Goal: Information Seeking & Learning: Learn about a topic

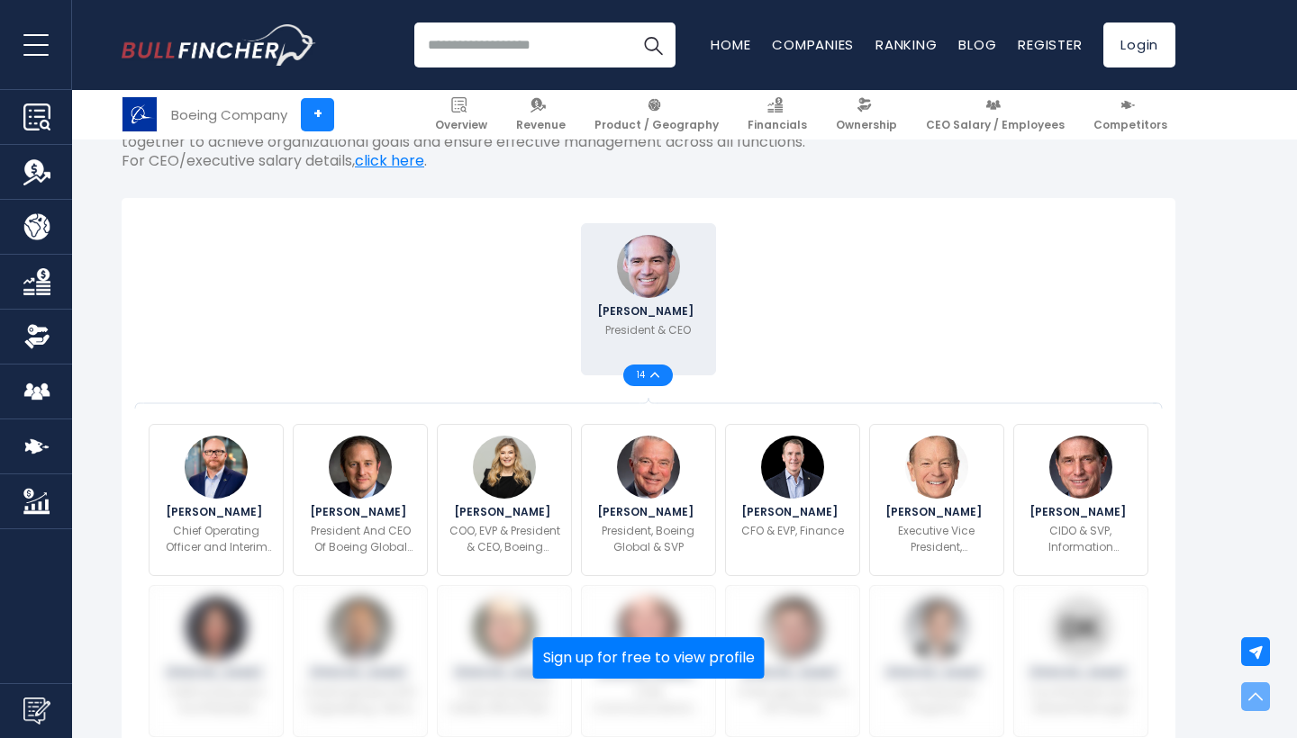
scroll to position [684, 0]
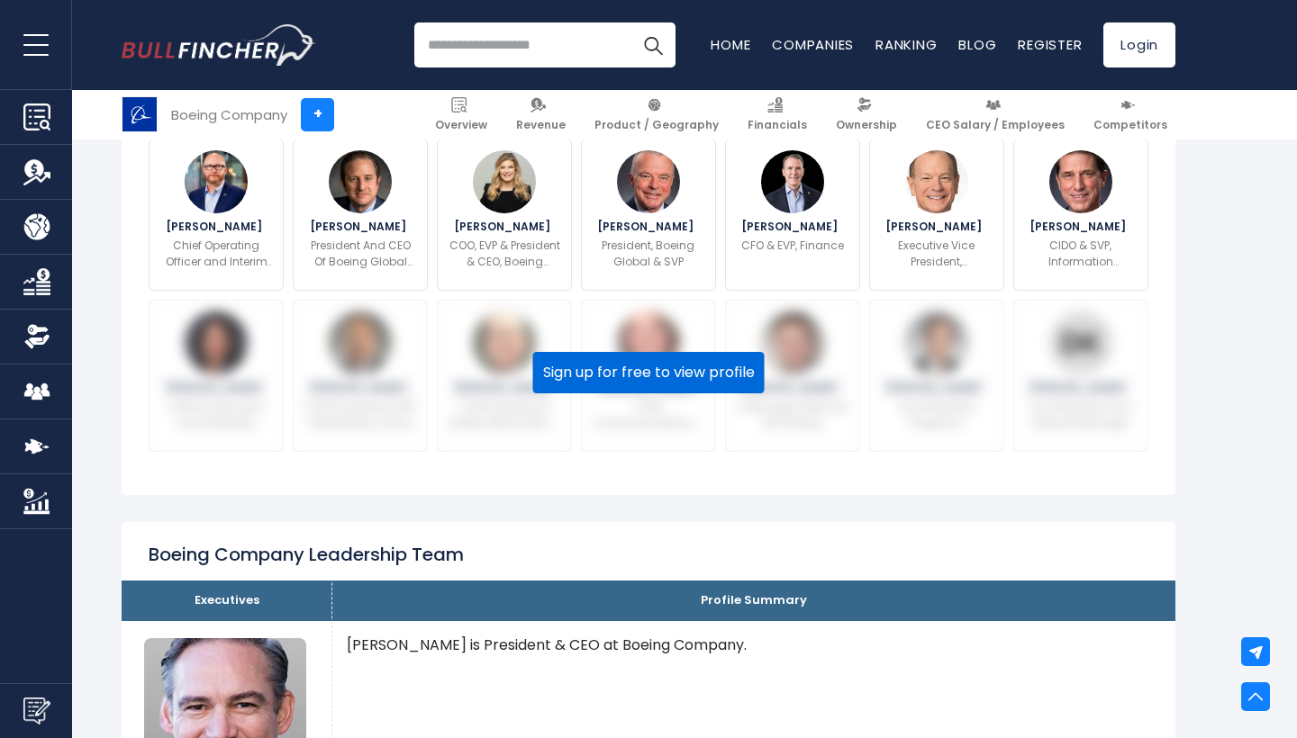
click at [626, 371] on button "Sign up for free to view profile" at bounding box center [648, 372] width 231 height 41
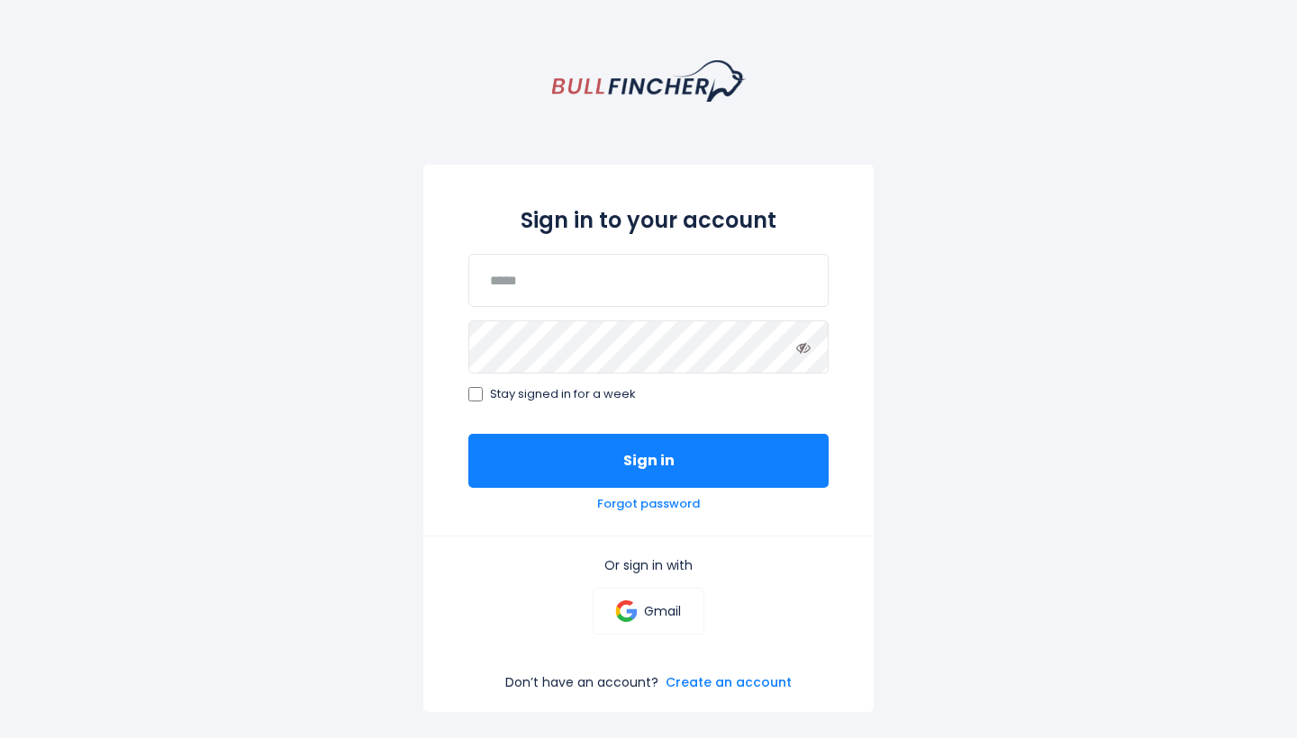
scroll to position [35, 0]
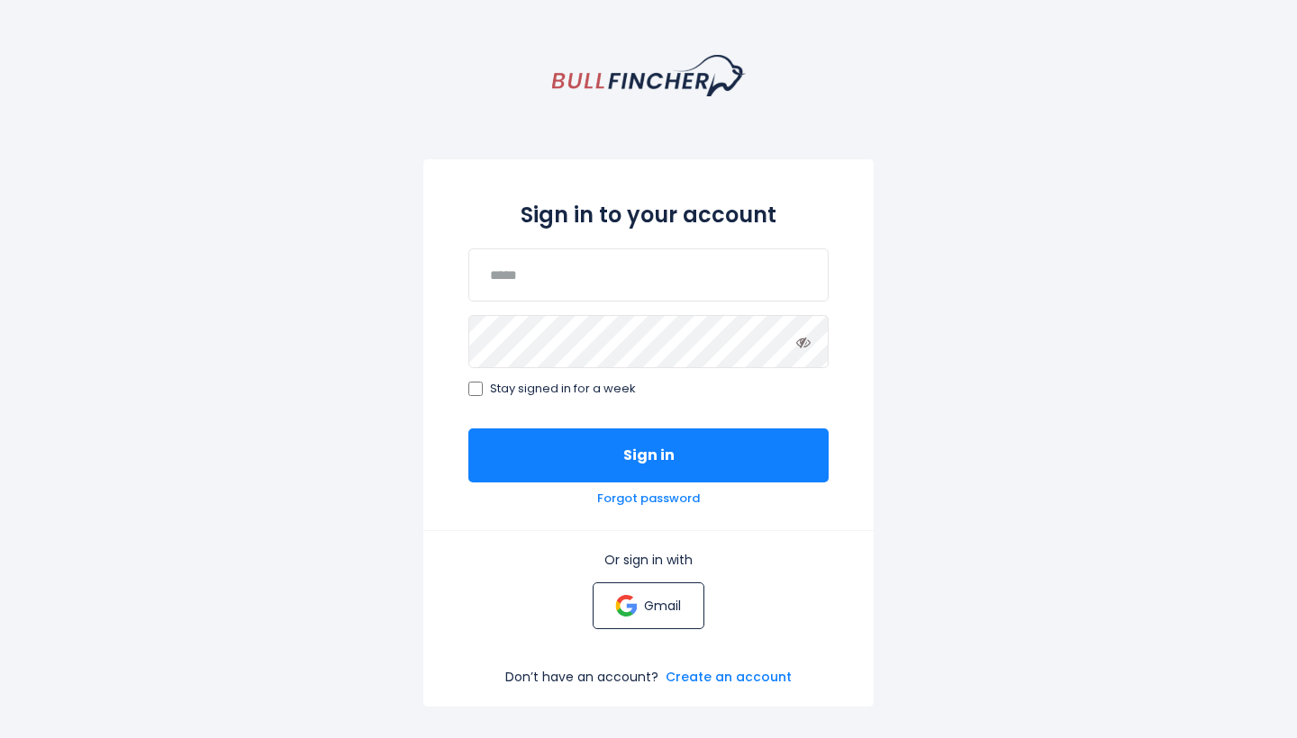
click at [628, 596] on img at bounding box center [626, 606] width 22 height 22
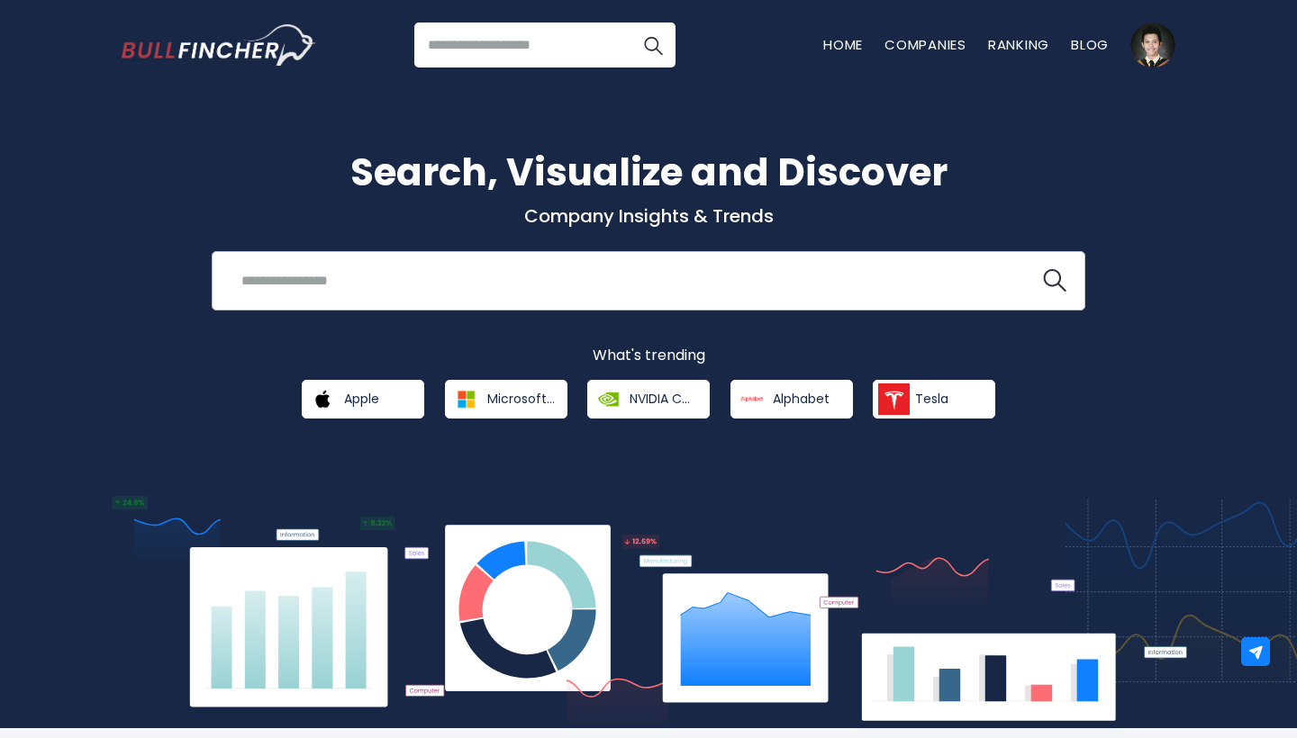
scroll to position [-1, 0]
click at [584, 274] on input "search" at bounding box center [626, 280] width 791 height 33
click at [1049, 297] on form "**********" at bounding box center [649, 280] width 836 height 33
click at [1049, 272] on img "search icon" at bounding box center [1054, 280] width 23 height 23
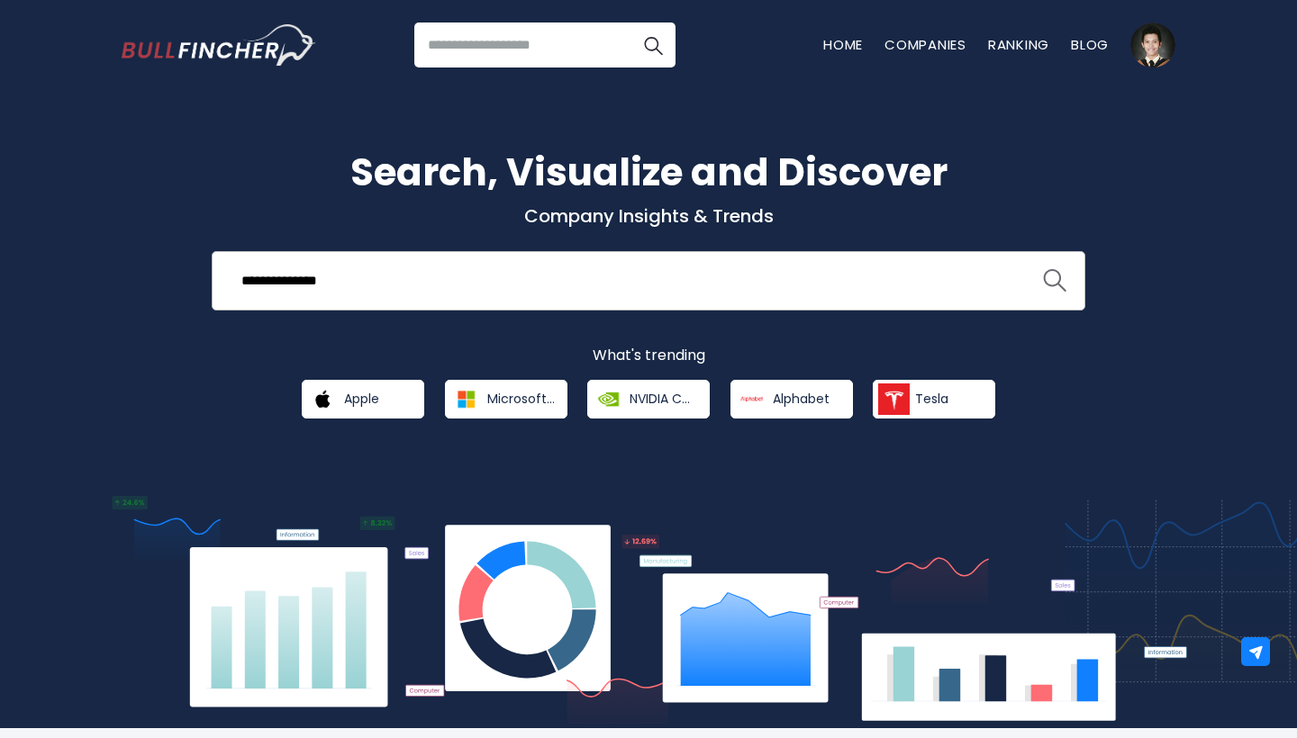
click at [1053, 281] on img "search icon" at bounding box center [1054, 280] width 23 height 23
click at [886, 276] on input "**********" at bounding box center [626, 280] width 791 height 33
click at [1055, 281] on button at bounding box center [1054, 280] width 23 height 23
click at [327, 285] on input "**********" at bounding box center [626, 280] width 791 height 33
drag, startPoint x: 293, startPoint y: 279, endPoint x: 406, endPoint y: 276, distance: 113.5
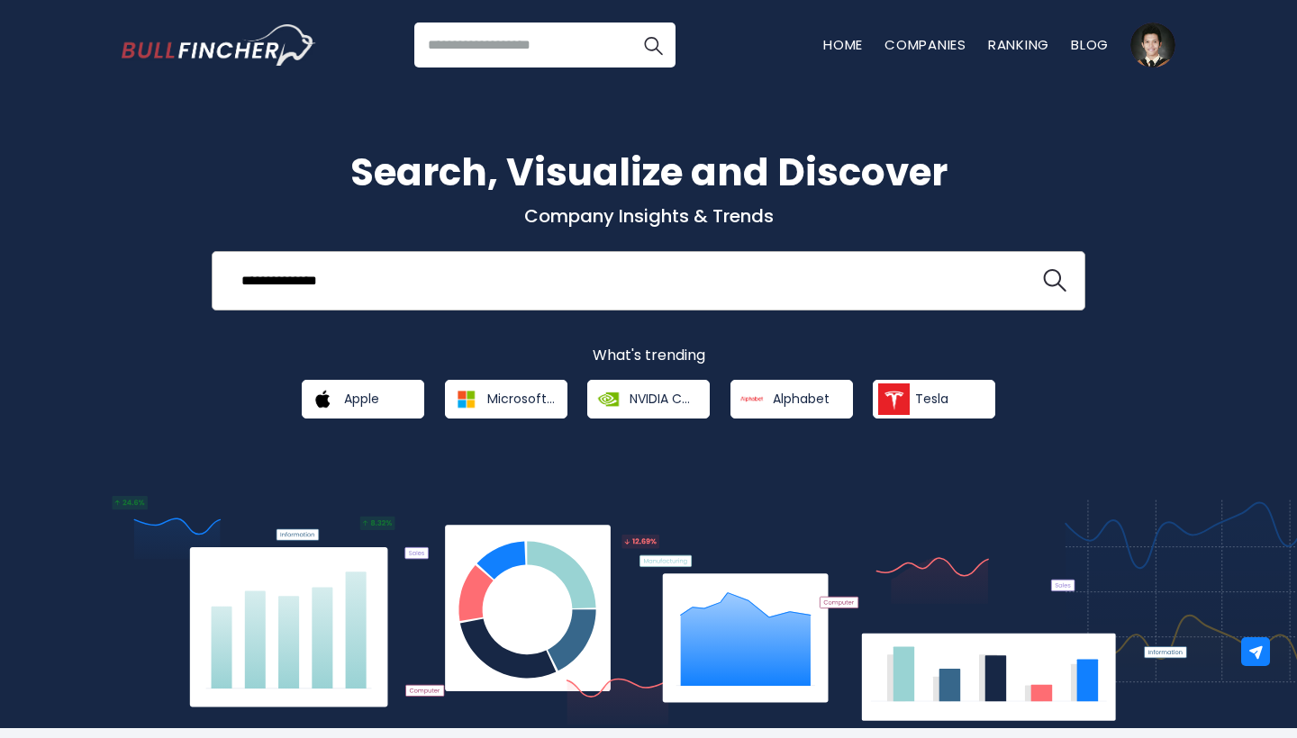
click at [406, 276] on input "**********" at bounding box center [626, 280] width 791 height 33
type input "******"
click at [1055, 281] on button at bounding box center [1054, 280] width 23 height 23
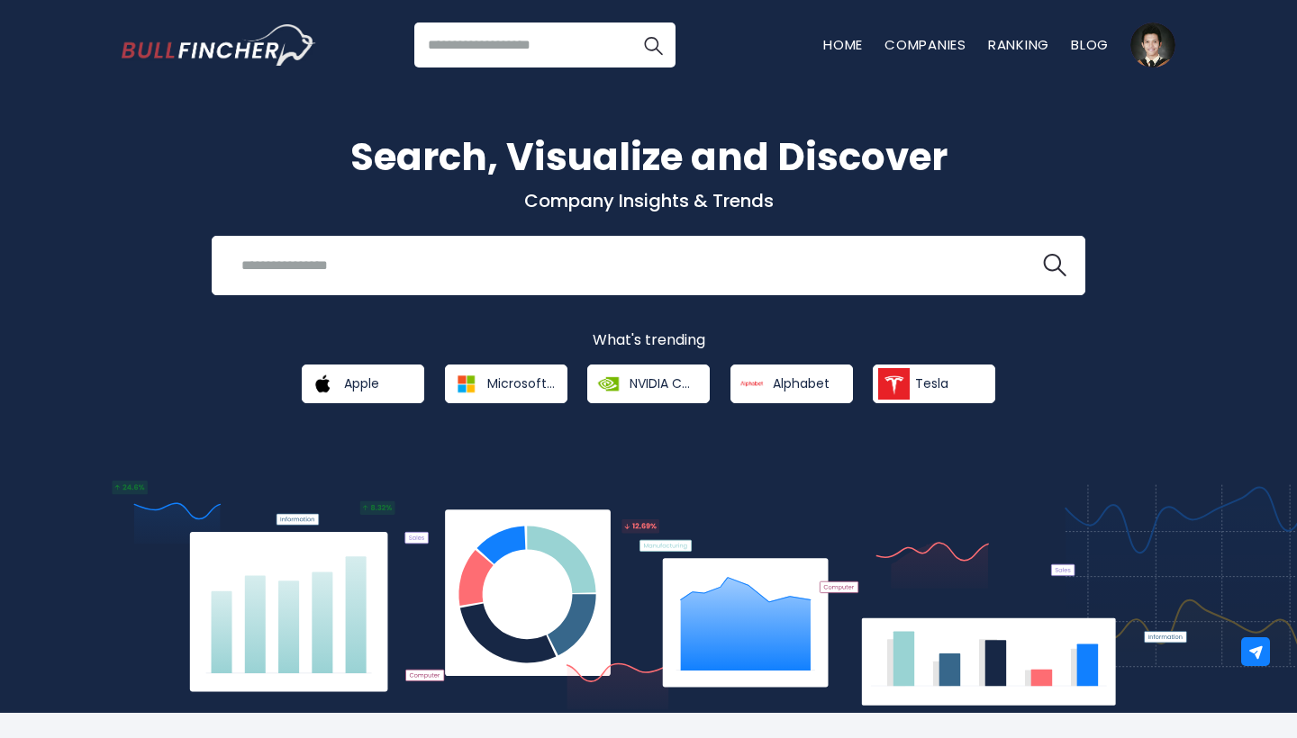
scroll to position [20, 0]
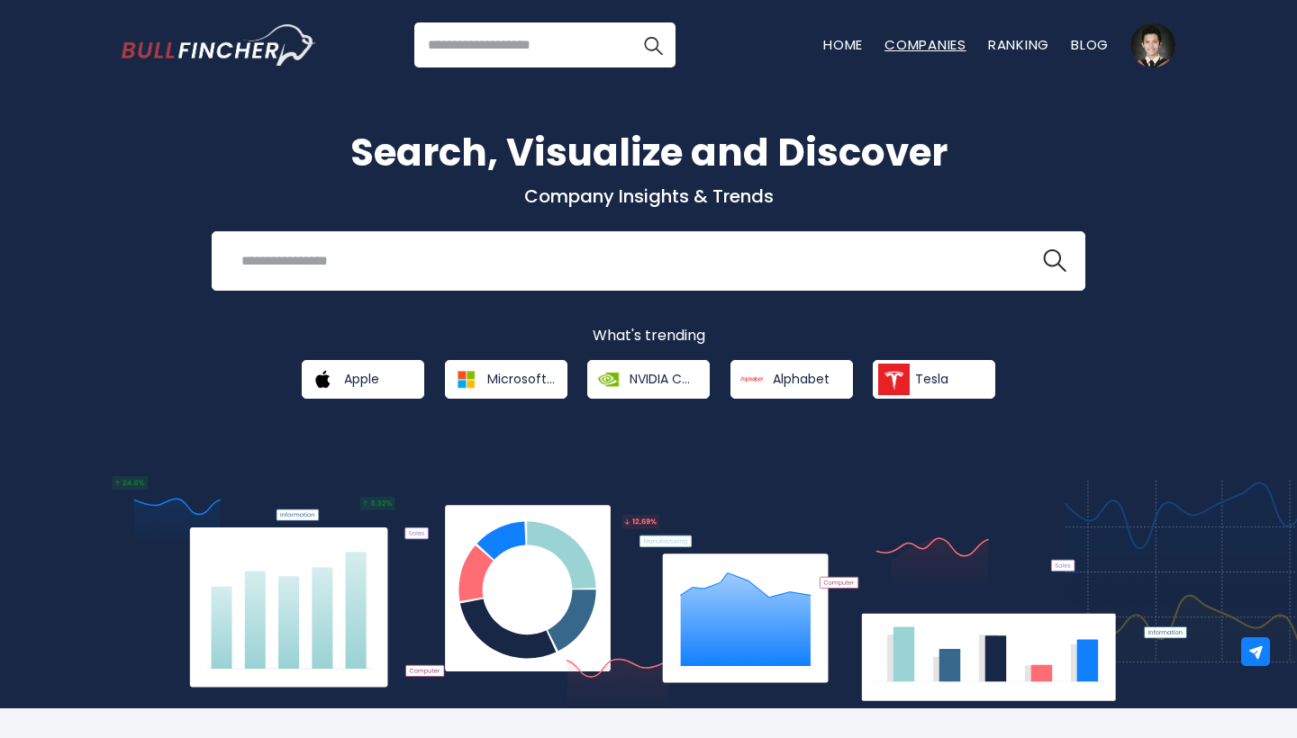
click at [934, 41] on link "Companies" at bounding box center [925, 44] width 82 height 19
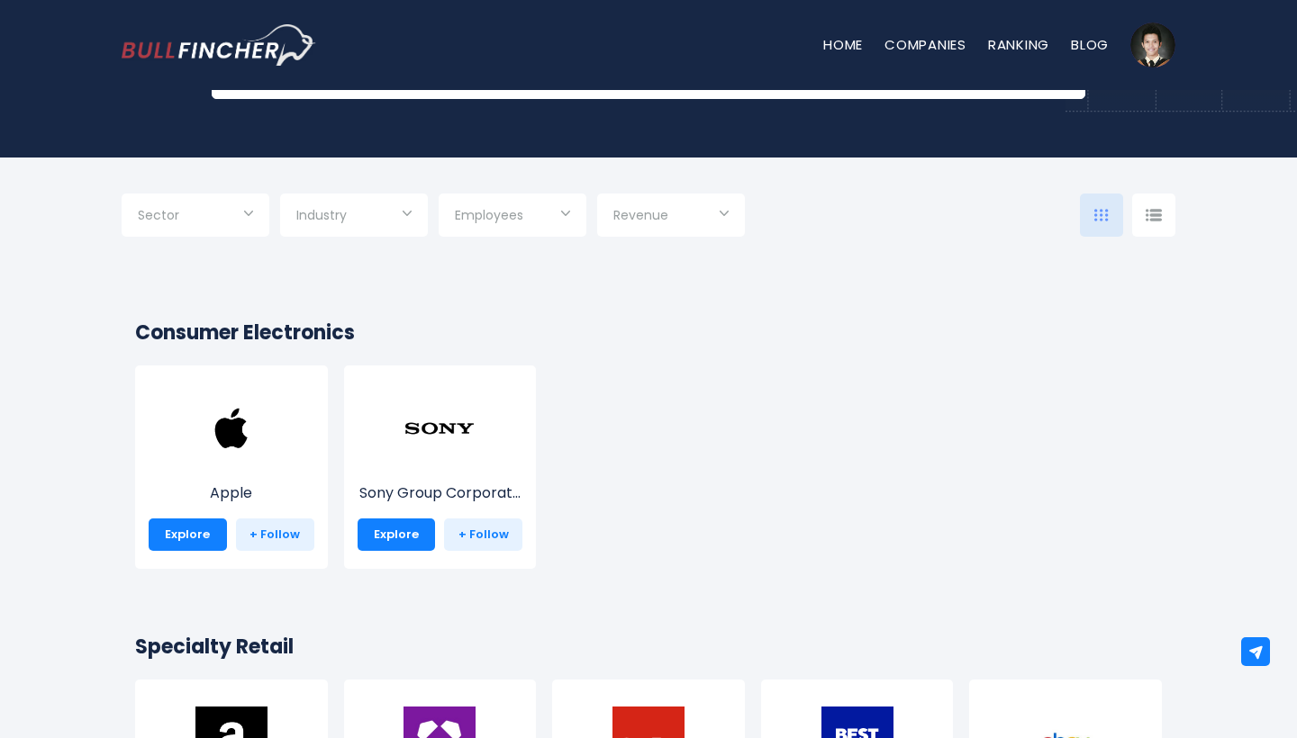
scroll to position [206, 0]
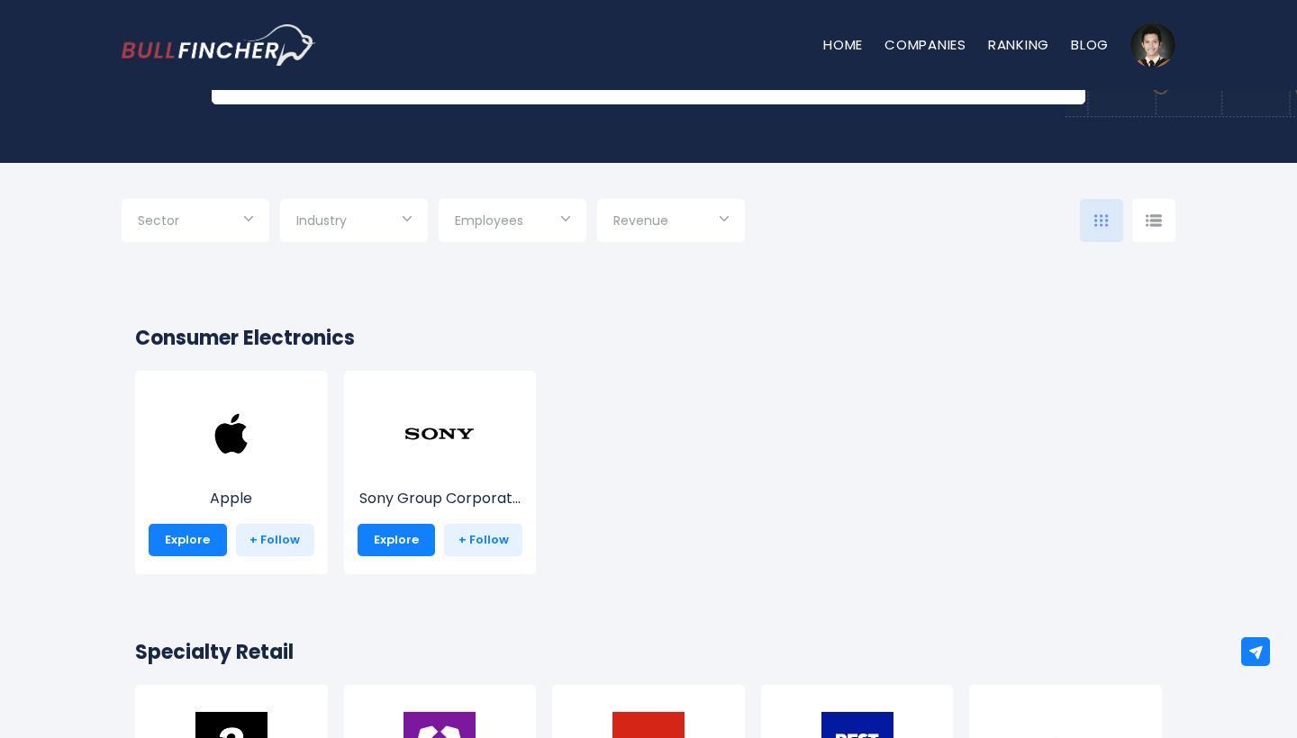
click at [400, 215] on input "Selection" at bounding box center [353, 222] width 115 height 32
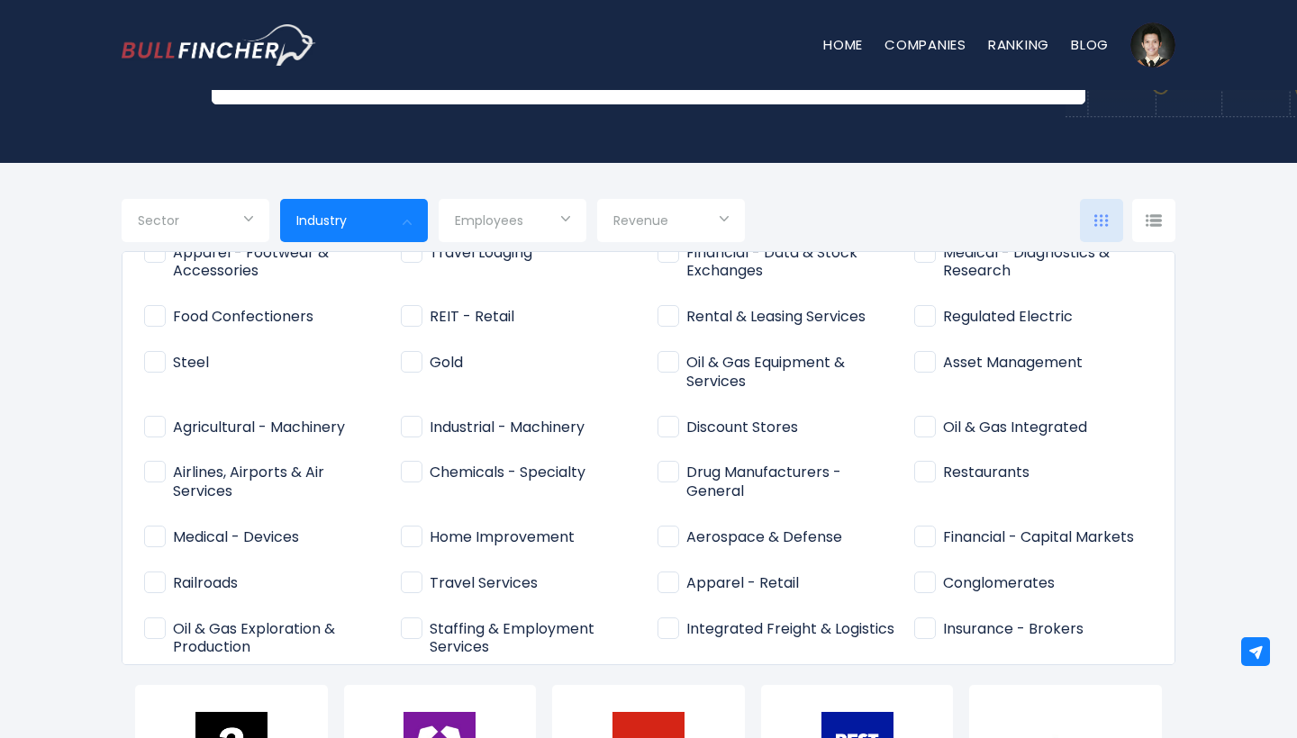
scroll to position [365, 0]
click at [690, 521] on label "Aerospace & Defense" at bounding box center [776, 536] width 239 height 30
type input "**********"
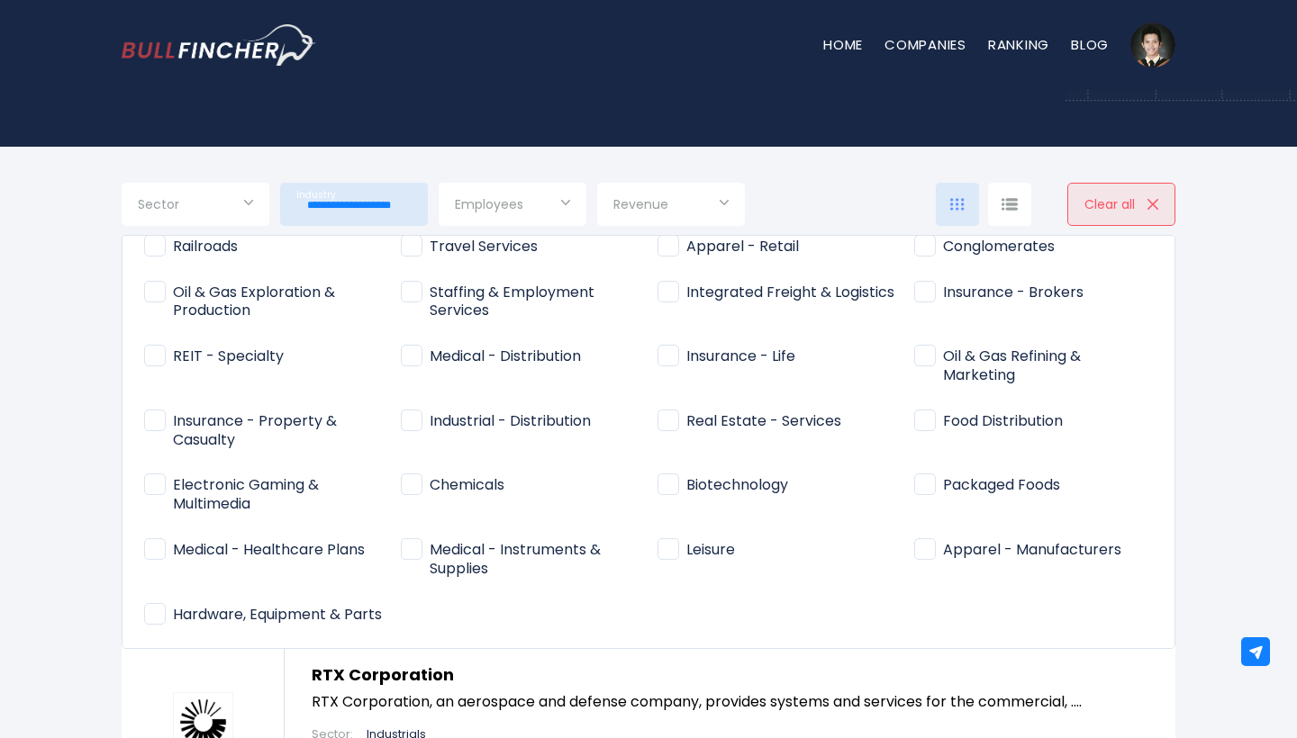
scroll to position [683, 0]
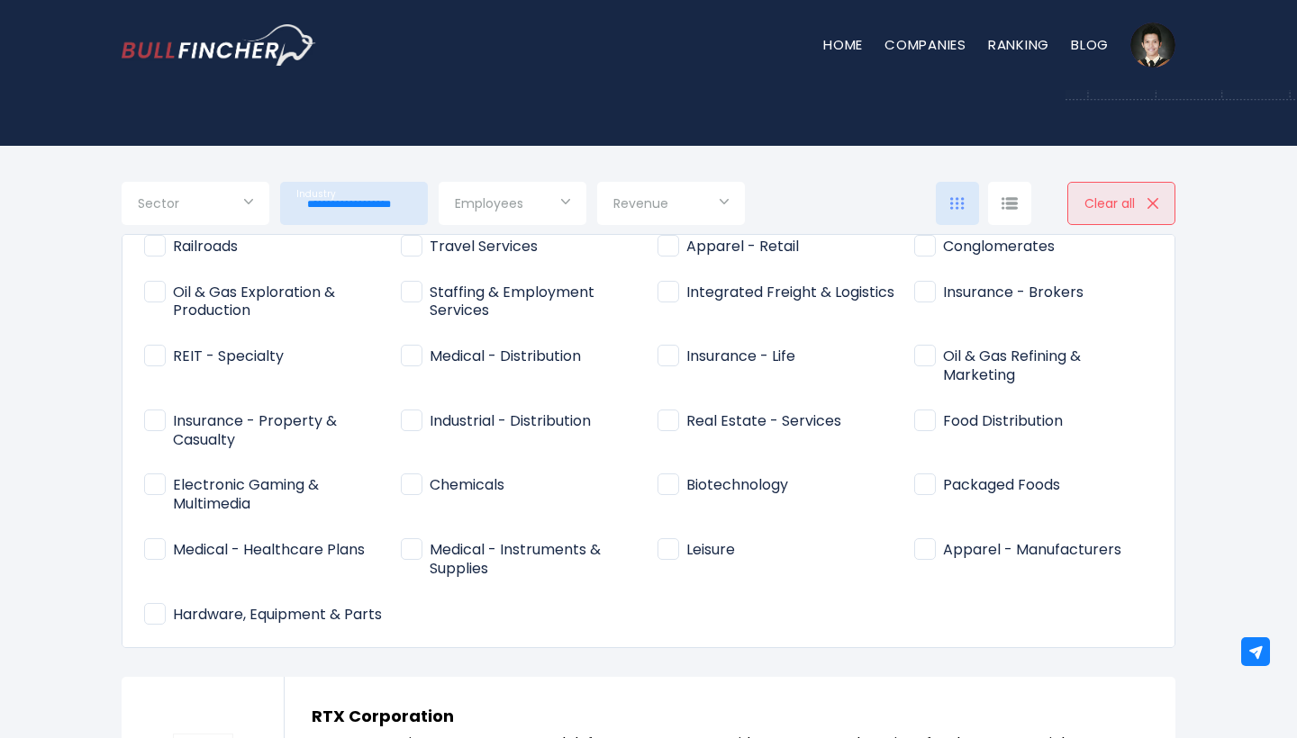
click at [91, 307] on div at bounding box center [648, 369] width 1297 height 738
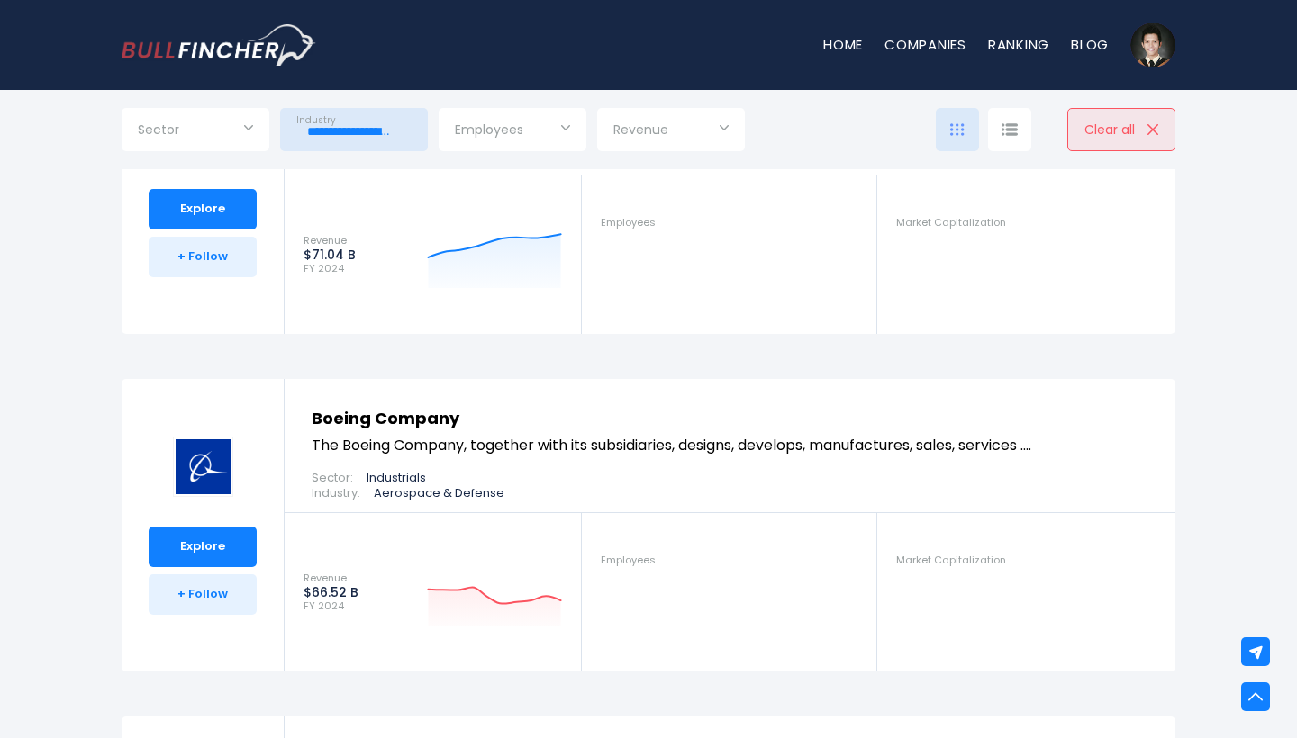
scroll to position [1217, 0]
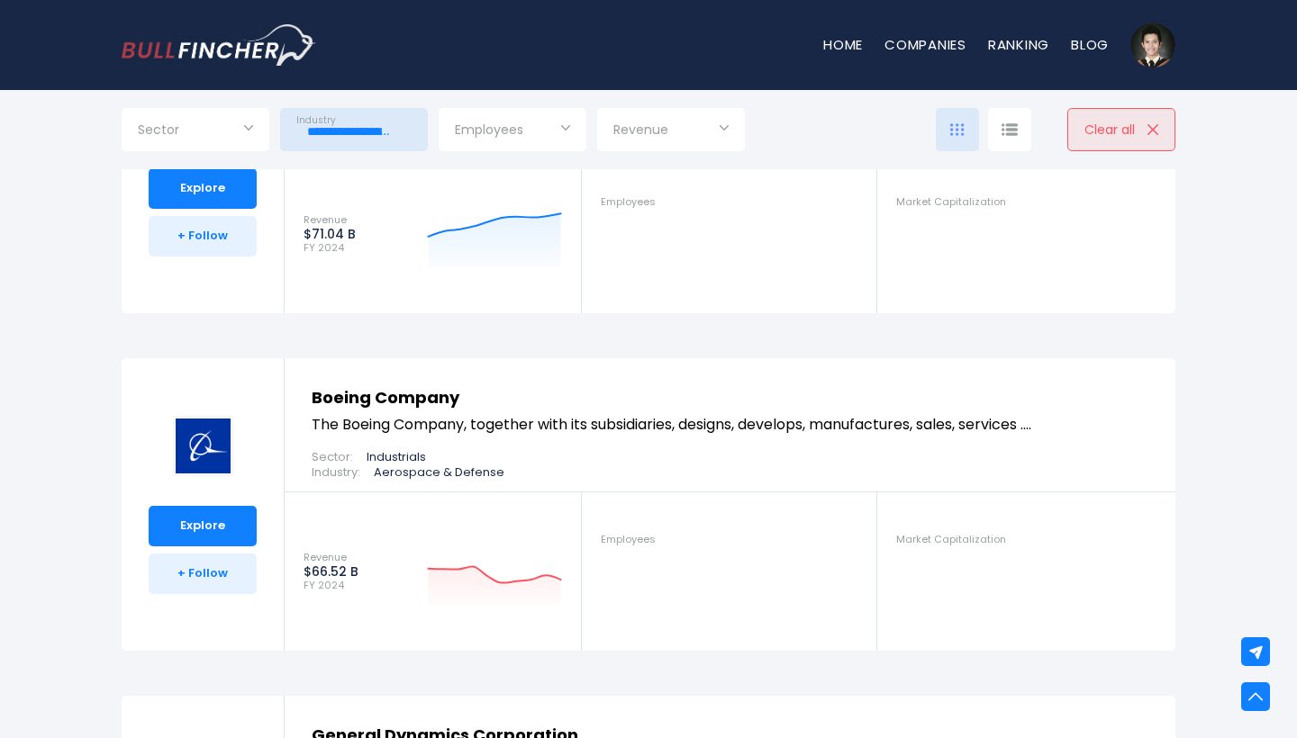
click at [212, 447] on img at bounding box center [203, 446] width 60 height 60
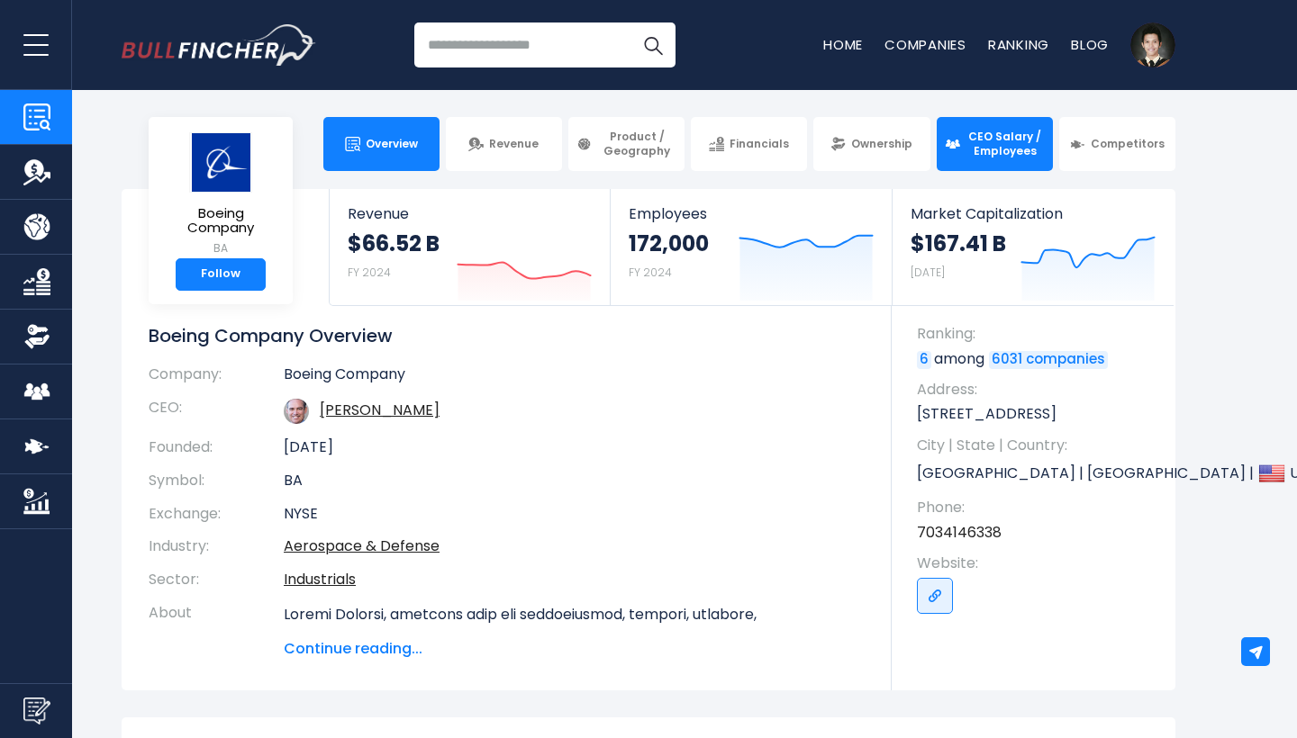
click at [1027, 158] on link "CEO Salary / Employees" at bounding box center [995, 144] width 116 height 54
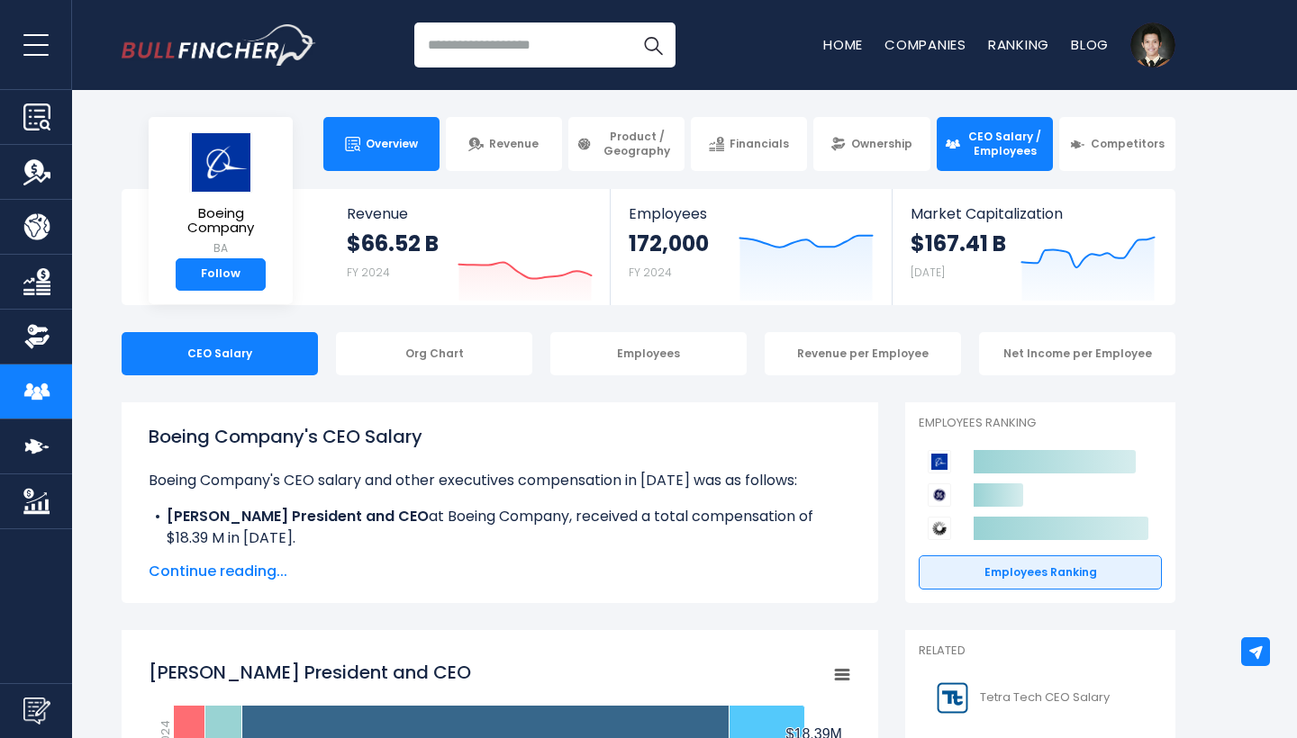
click at [379, 157] on link "Overview" at bounding box center [381, 144] width 116 height 54
click at [442, 368] on div "Org Chart" at bounding box center [434, 353] width 196 height 43
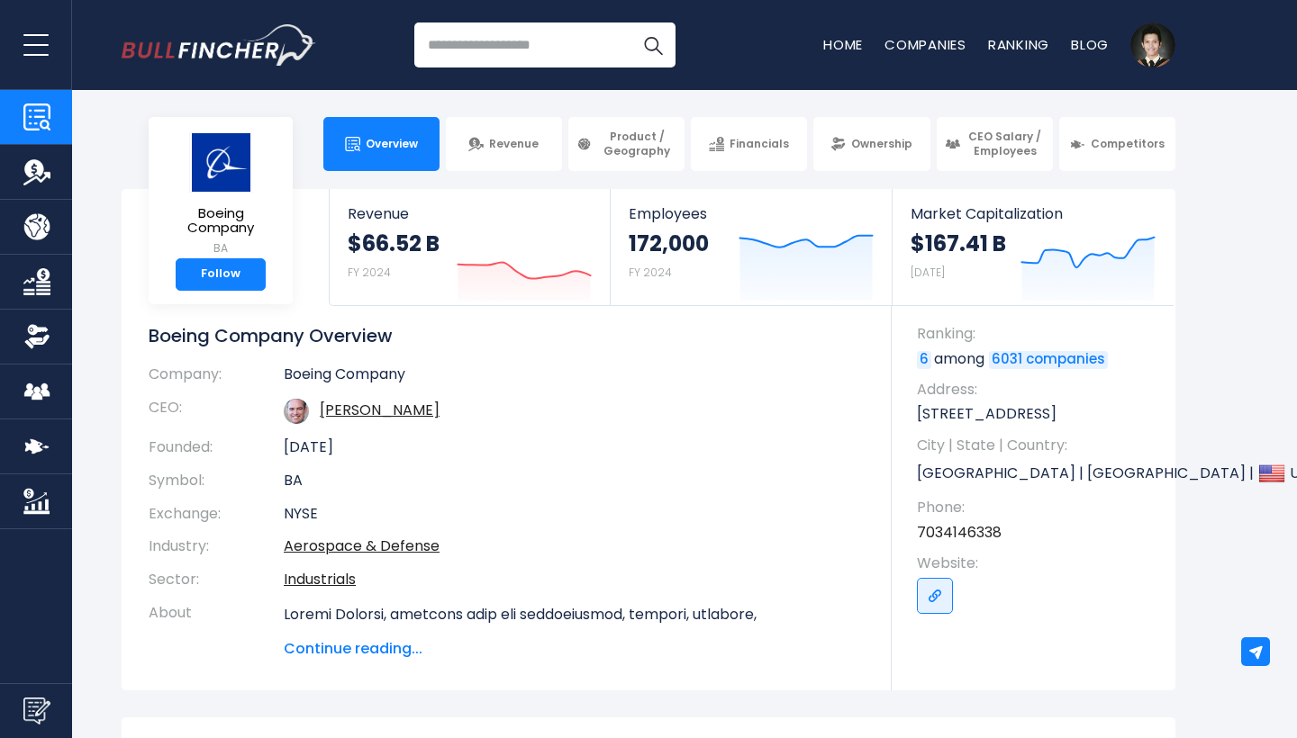
click at [379, 143] on span "Overview" at bounding box center [392, 144] width 52 height 14
click at [483, 347] on h1 "Boeing Company Overview" at bounding box center [507, 335] width 716 height 23
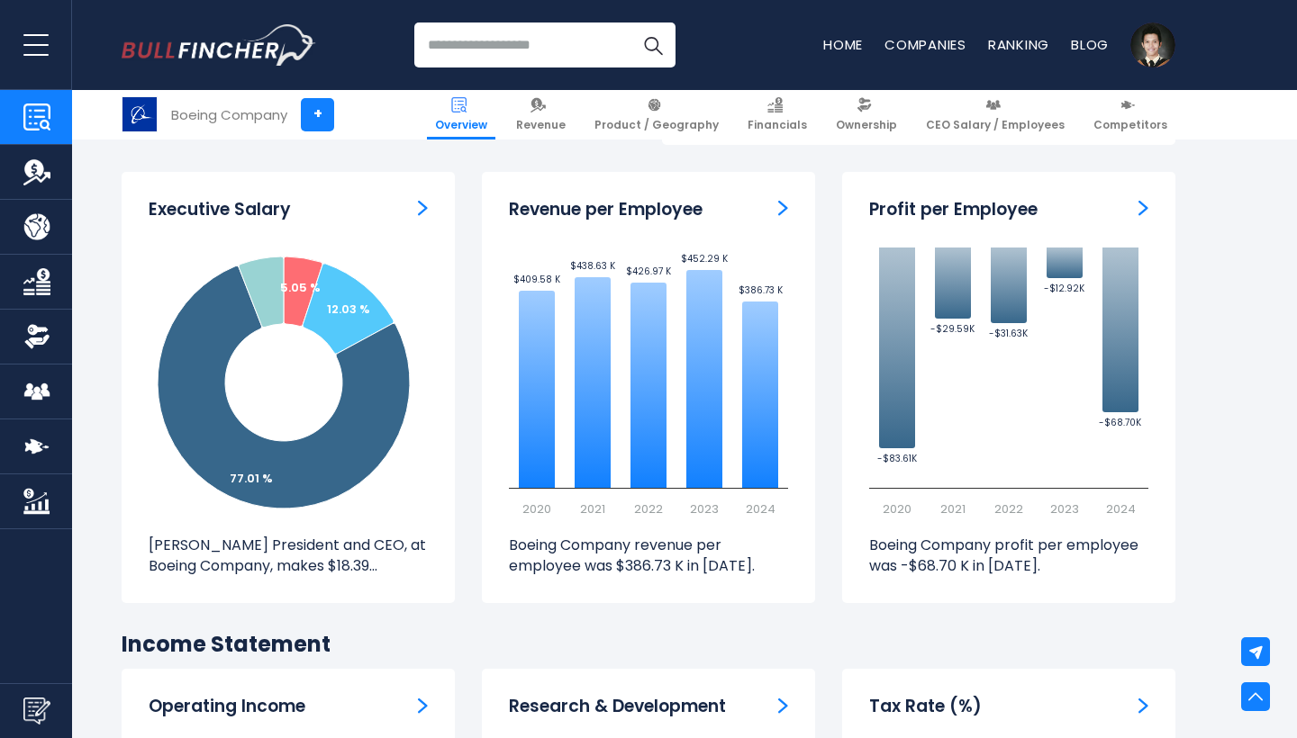
scroll to position [0, 0]
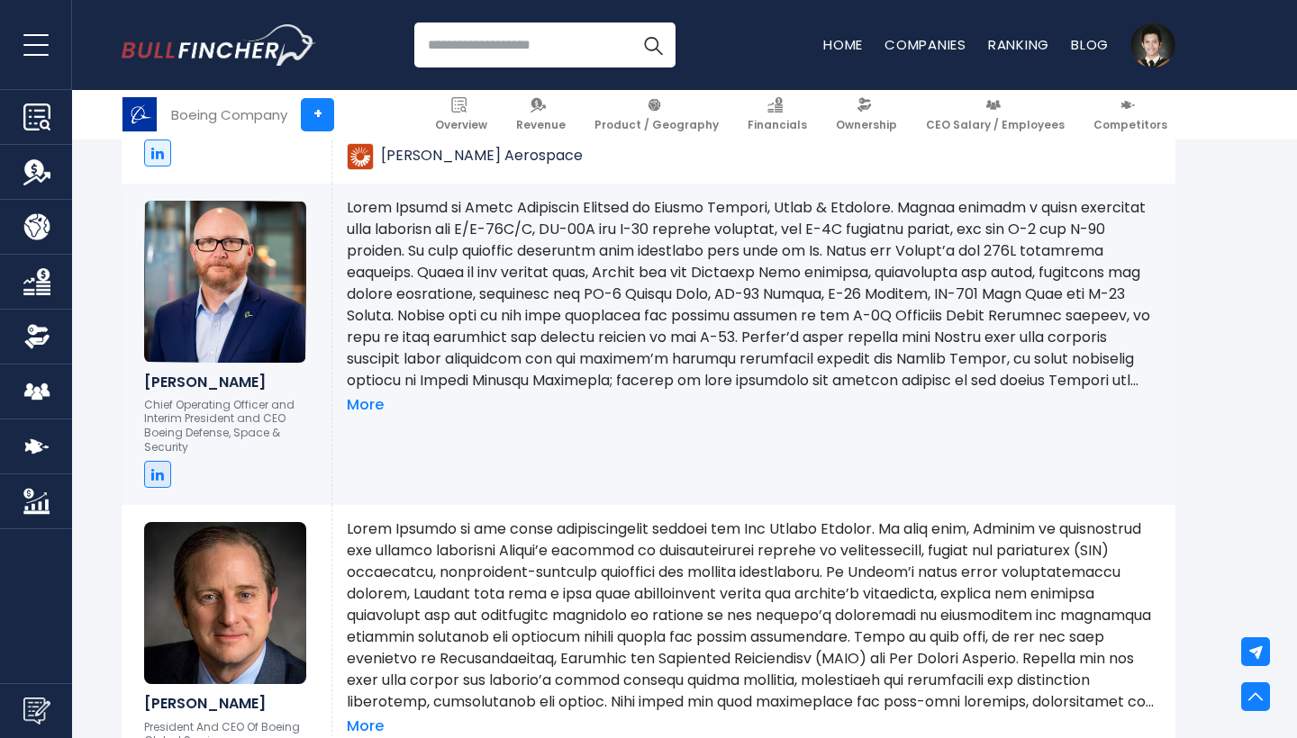
scroll to position [1399, 0]
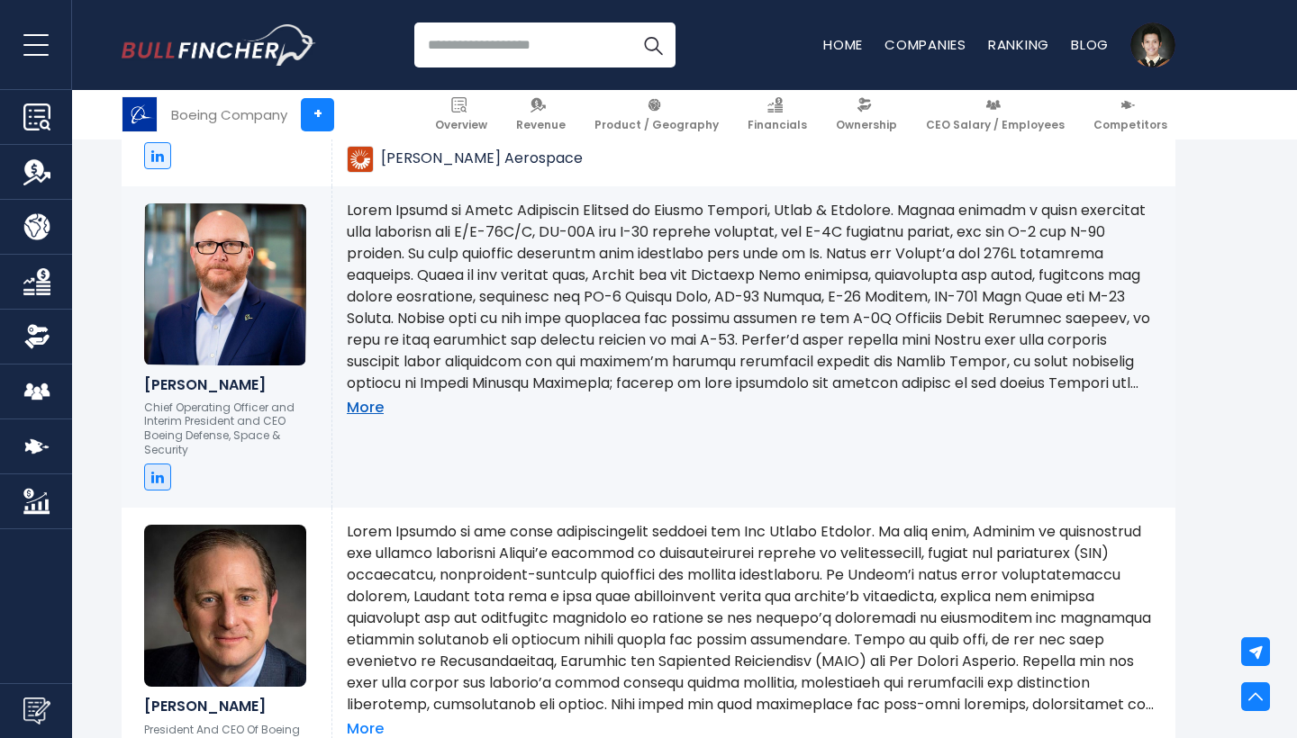
click at [375, 402] on link "More" at bounding box center [365, 408] width 37 height 19
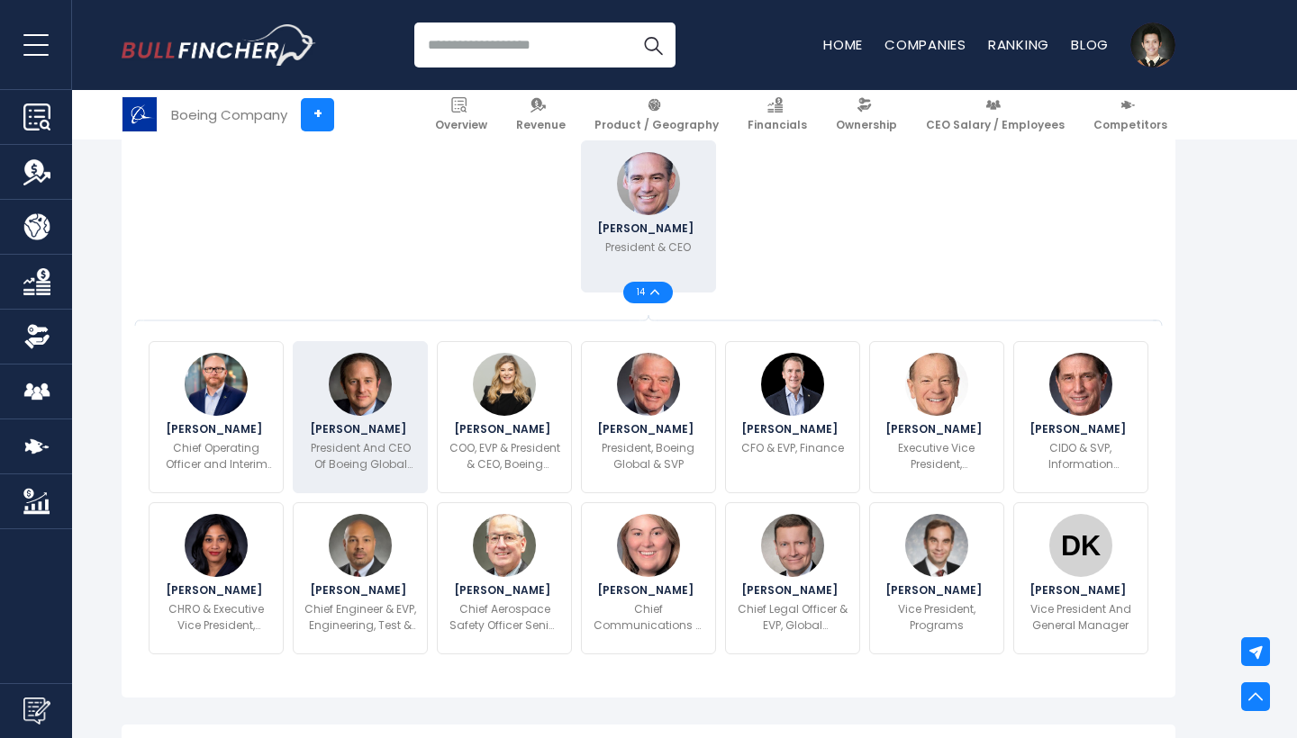
scroll to position [475, 0]
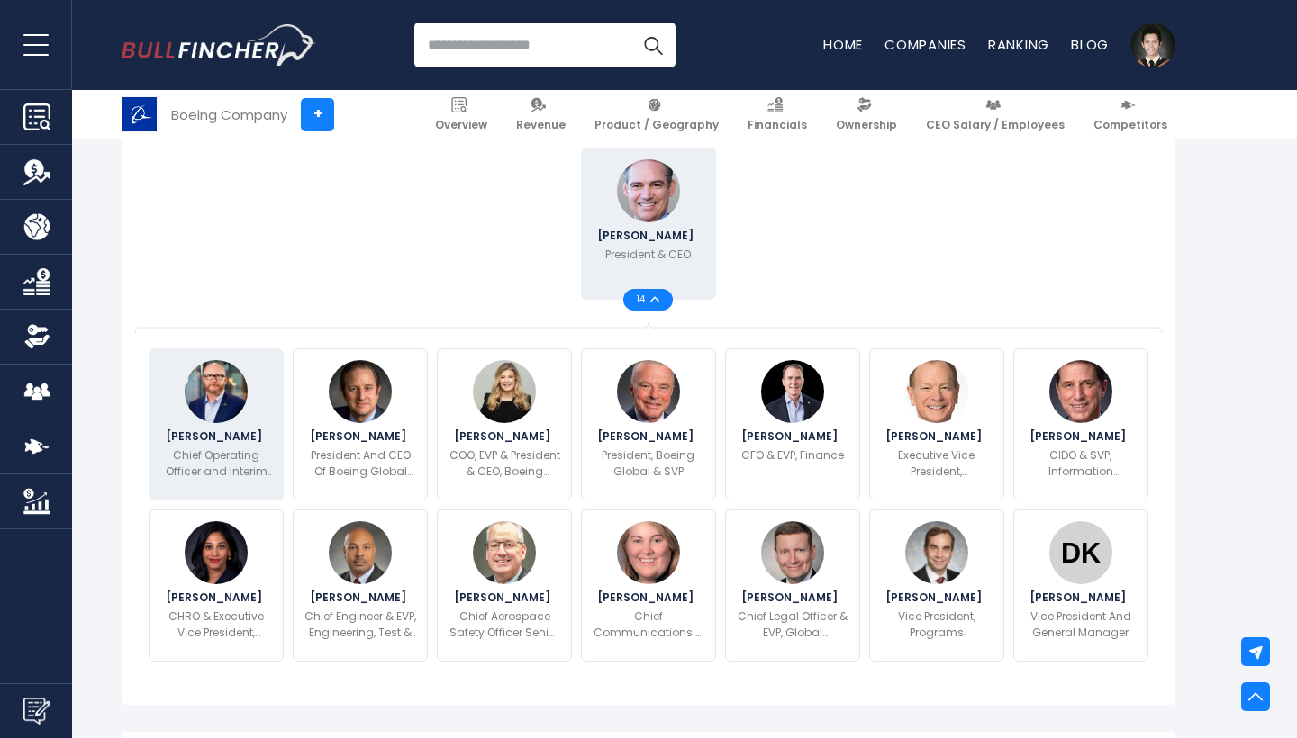
click at [263, 467] on p "Chief Operating Officer and Interim President and CEO Boeing Defense, Space & S…" at bounding box center [216, 464] width 112 height 32
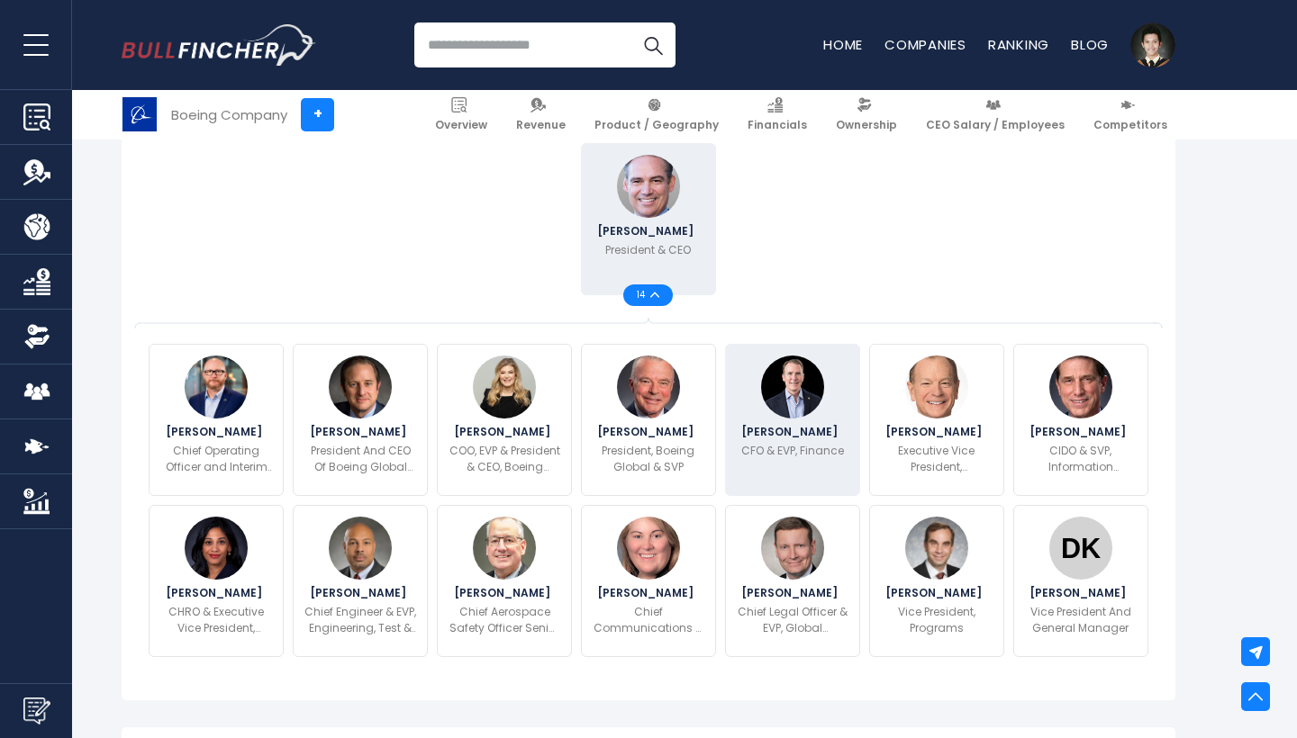
scroll to position [485, 0]
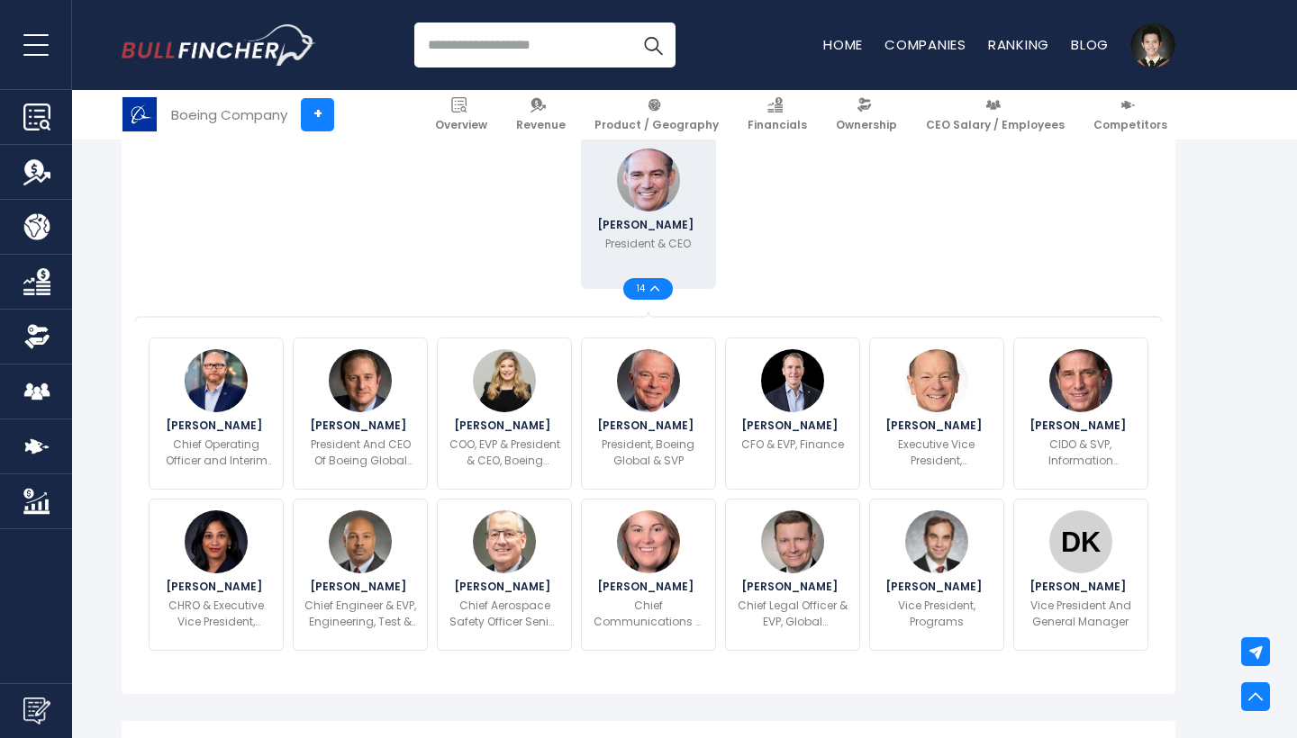
click at [796, 256] on div at bounding box center [792, 212] width 144 height 161
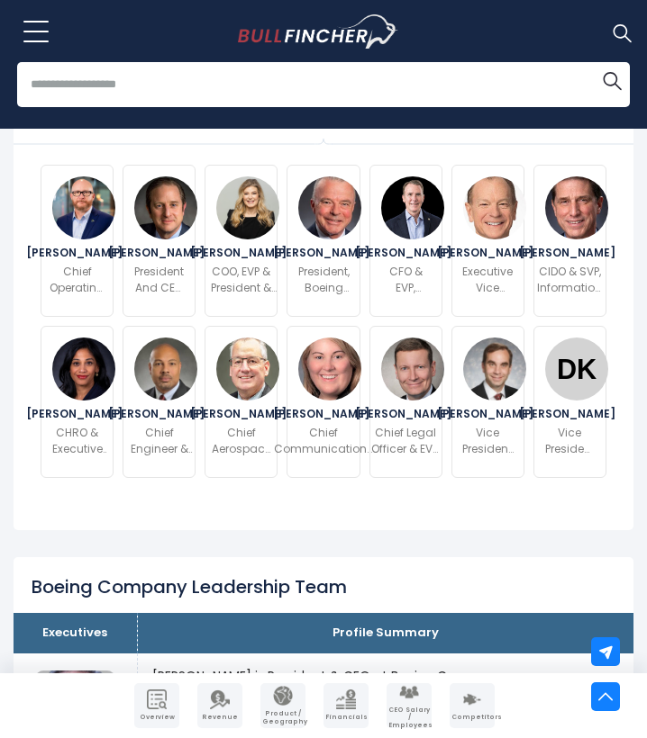
scroll to position [764, 0]
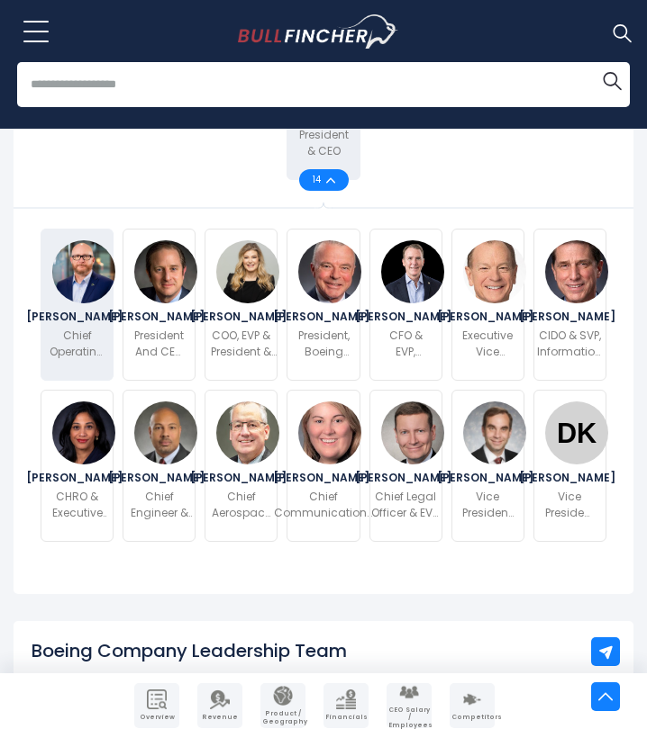
click at [86, 360] on p "Chief Operating Officer and Interim President and CEO Boeing Defense, Space & S…" at bounding box center [77, 344] width 55 height 32
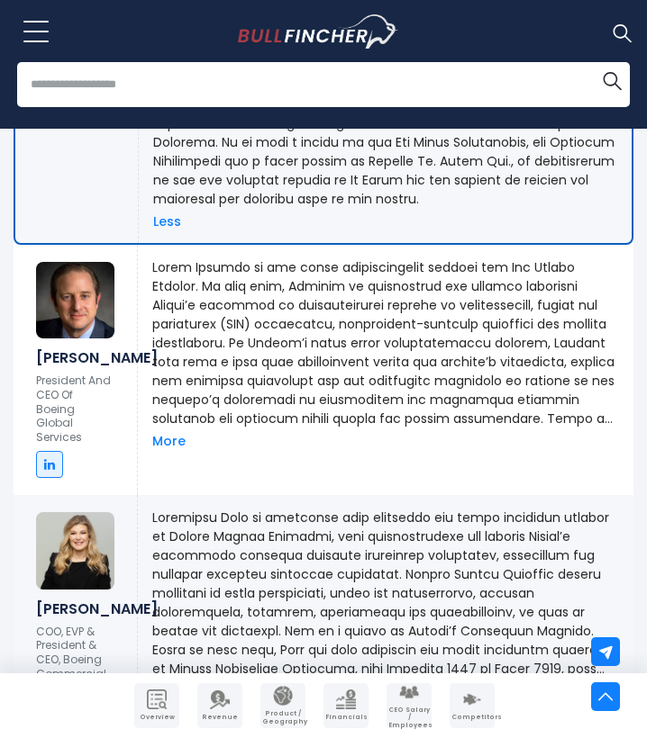
scroll to position [2119, 0]
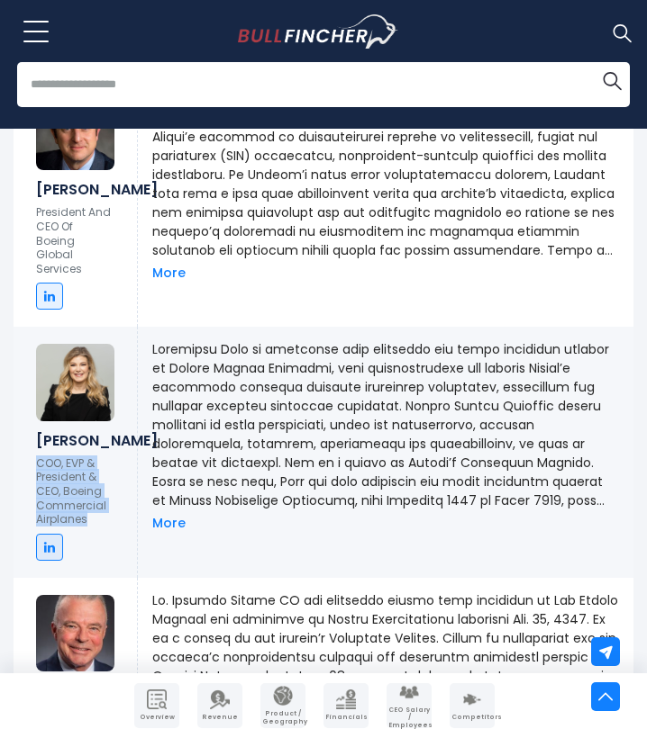
drag, startPoint x: 39, startPoint y: 485, endPoint x: 84, endPoint y: 536, distance: 67.6
click at [84, 527] on p "COO, EVP & President & CEO, Boeing Commercial Airplanes" at bounding box center [75, 492] width 78 height 70
copy p "COO, EVP & President & CEO, Boeing Commercial Airplanes"
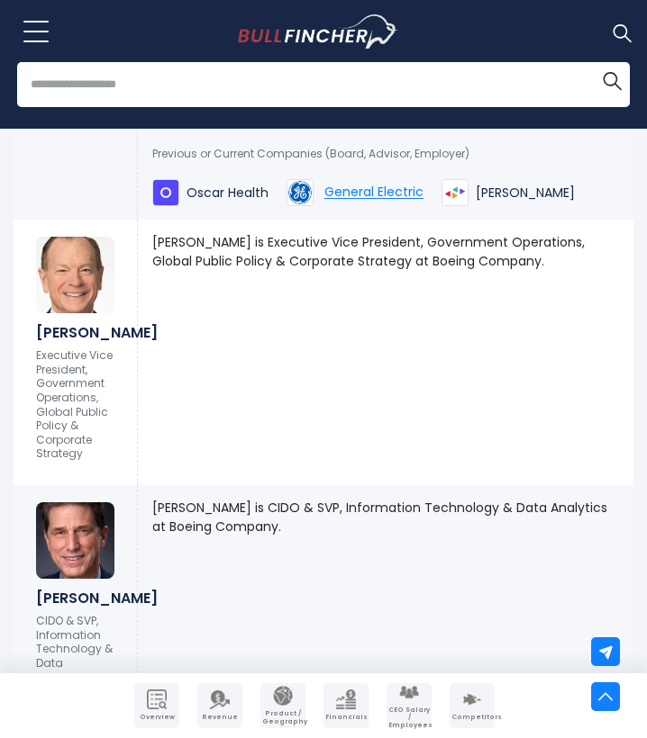
scroll to position [3000, 0]
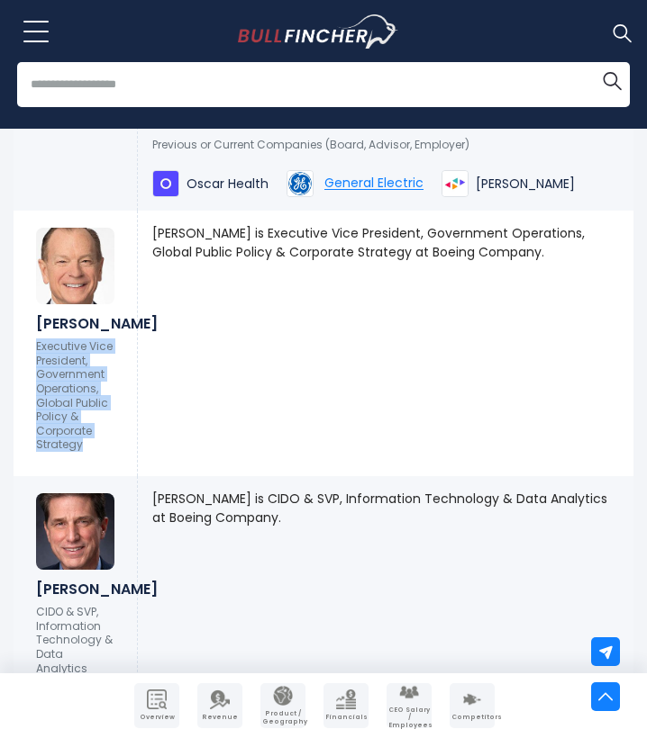
drag, startPoint x: 35, startPoint y: 382, endPoint x: 89, endPoint y: 473, distance: 105.8
click at [89, 473] on div "Jeff Shockey Executive Vice President, Government Operations, Global Public Pol…" at bounding box center [75, 344] width 123 height 266
copy p "Executive Vice President, Government Operations, Global Public Policy & Corpora…"
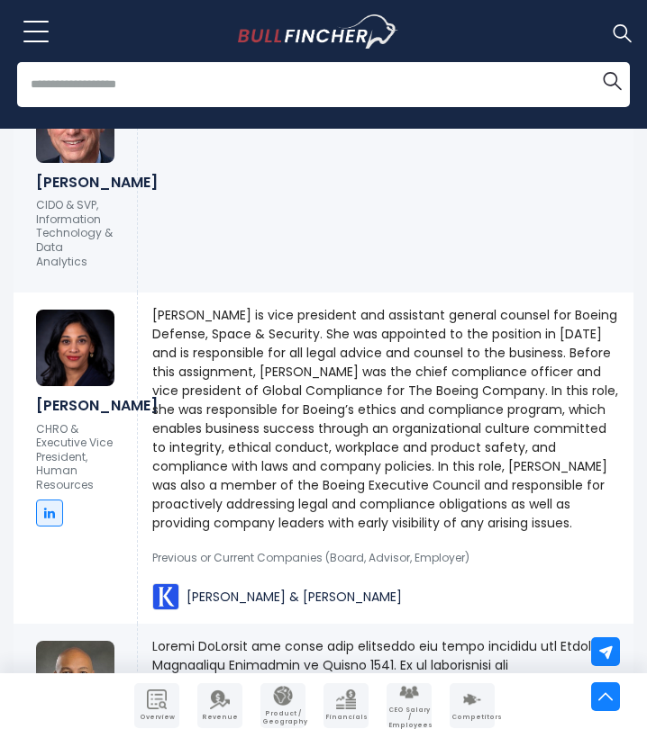
scroll to position [3339, 0]
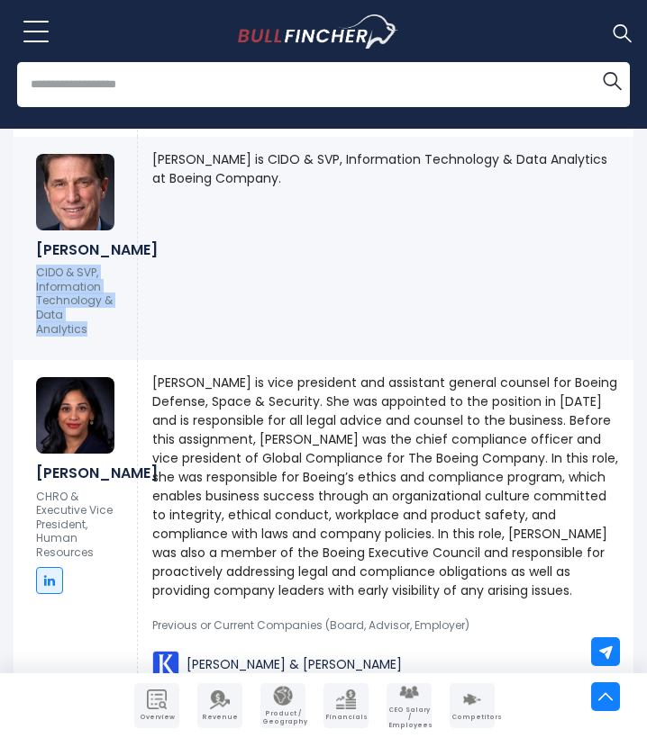
drag, startPoint x: 38, startPoint y: 321, endPoint x: 99, endPoint y: 376, distance: 82.3
click at [99, 336] on p "CIDO & SVP, Information Technology & Data Analytics" at bounding box center [75, 301] width 78 height 70
copy p "CIDO & SVP, Information Technology & Data Analytics"
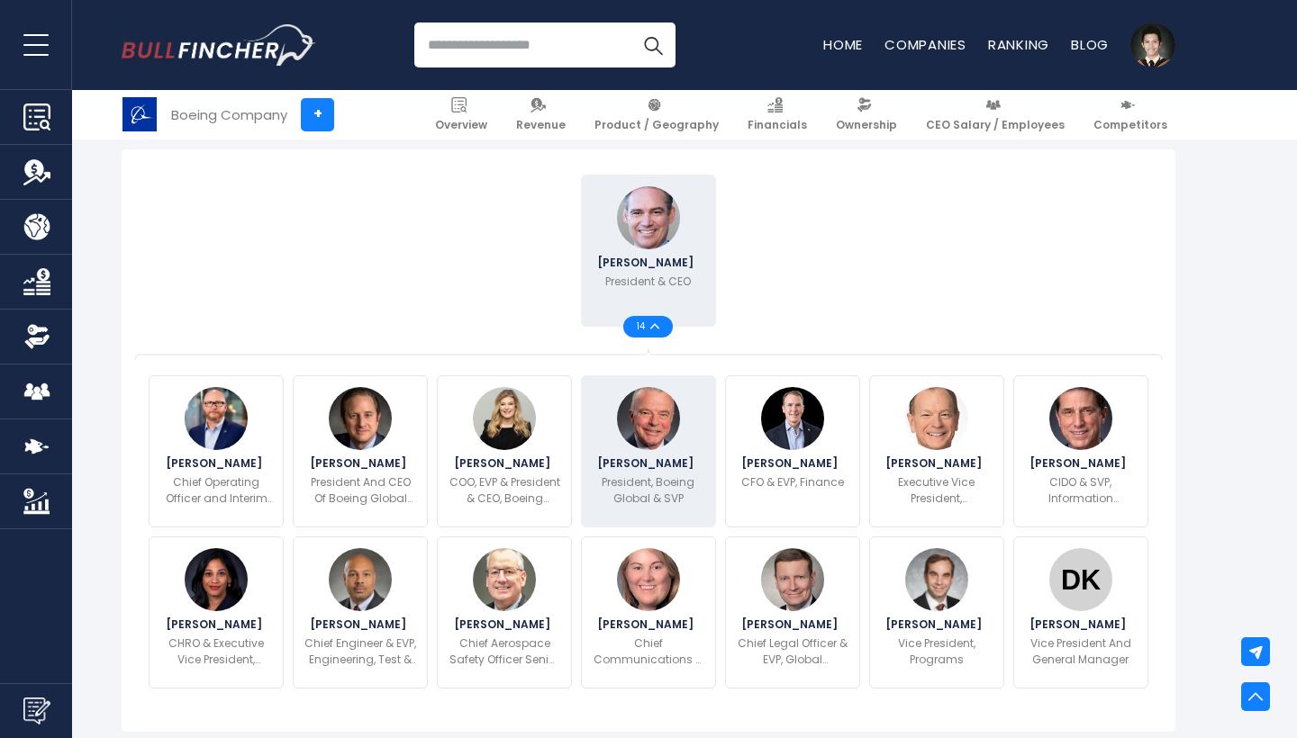
scroll to position [454, 0]
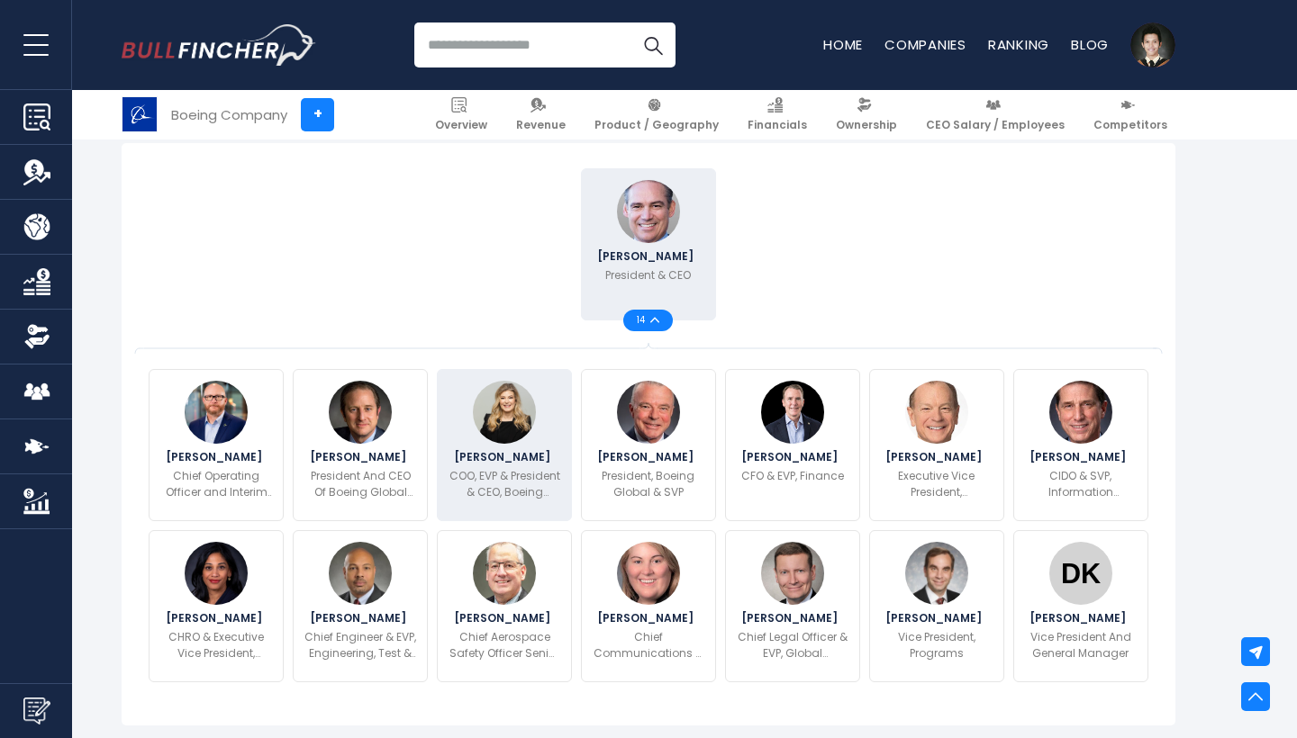
click at [508, 474] on p "COO, EVP & President & CEO, Boeing Commercial Airplanes" at bounding box center [504, 484] width 112 height 32
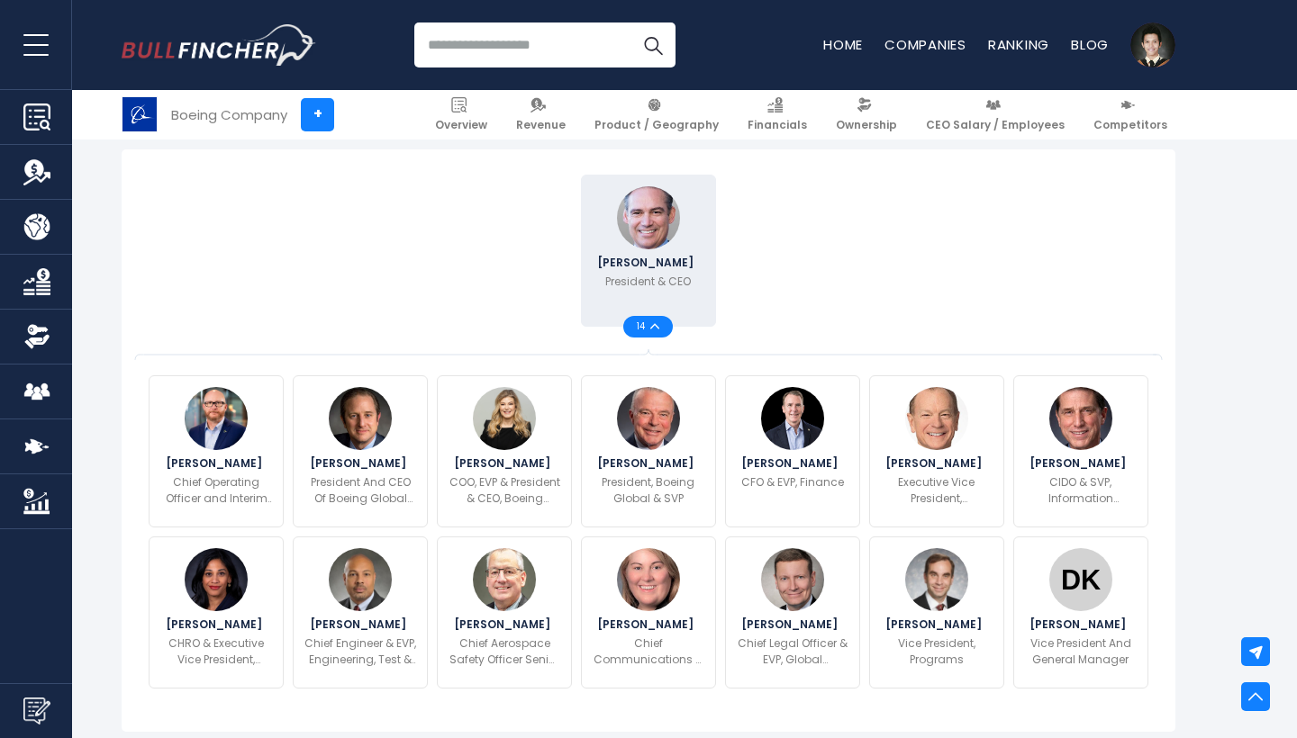
scroll to position [927, 0]
